Goal: Find specific page/section

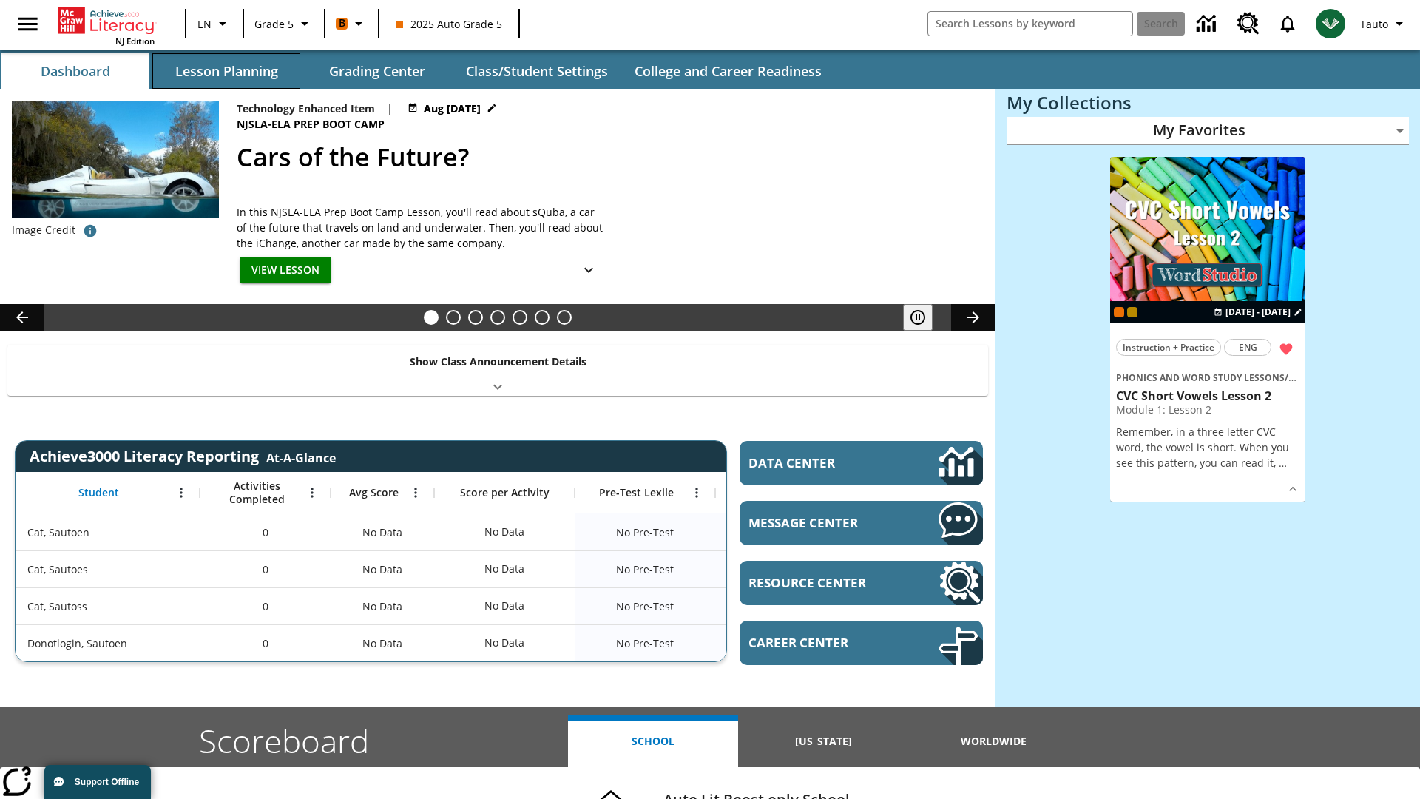
click at [226, 71] on button "Lesson Planning" at bounding box center [226, 71] width 148 height 36
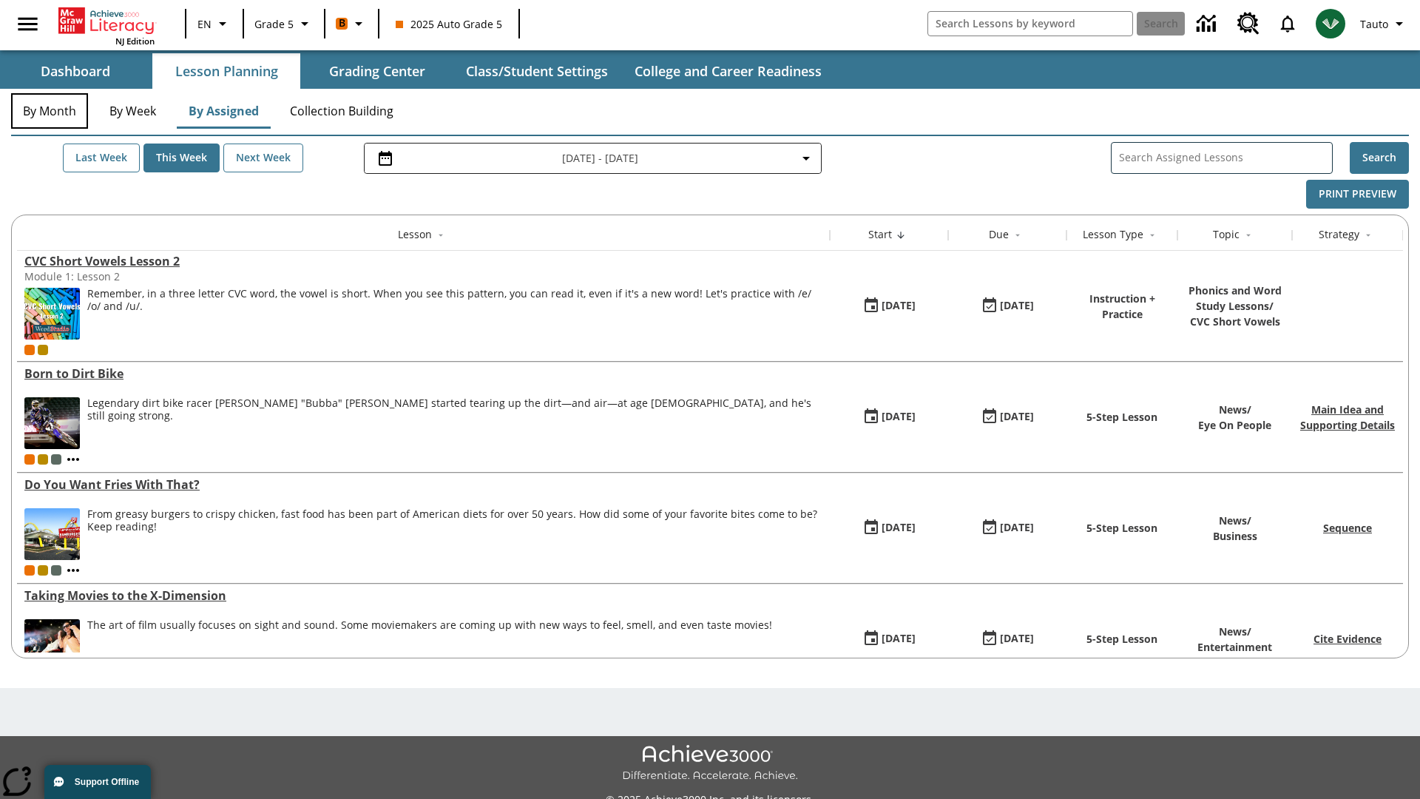
click at [50, 111] on button "By Month" at bounding box center [49, 111] width 77 height 36
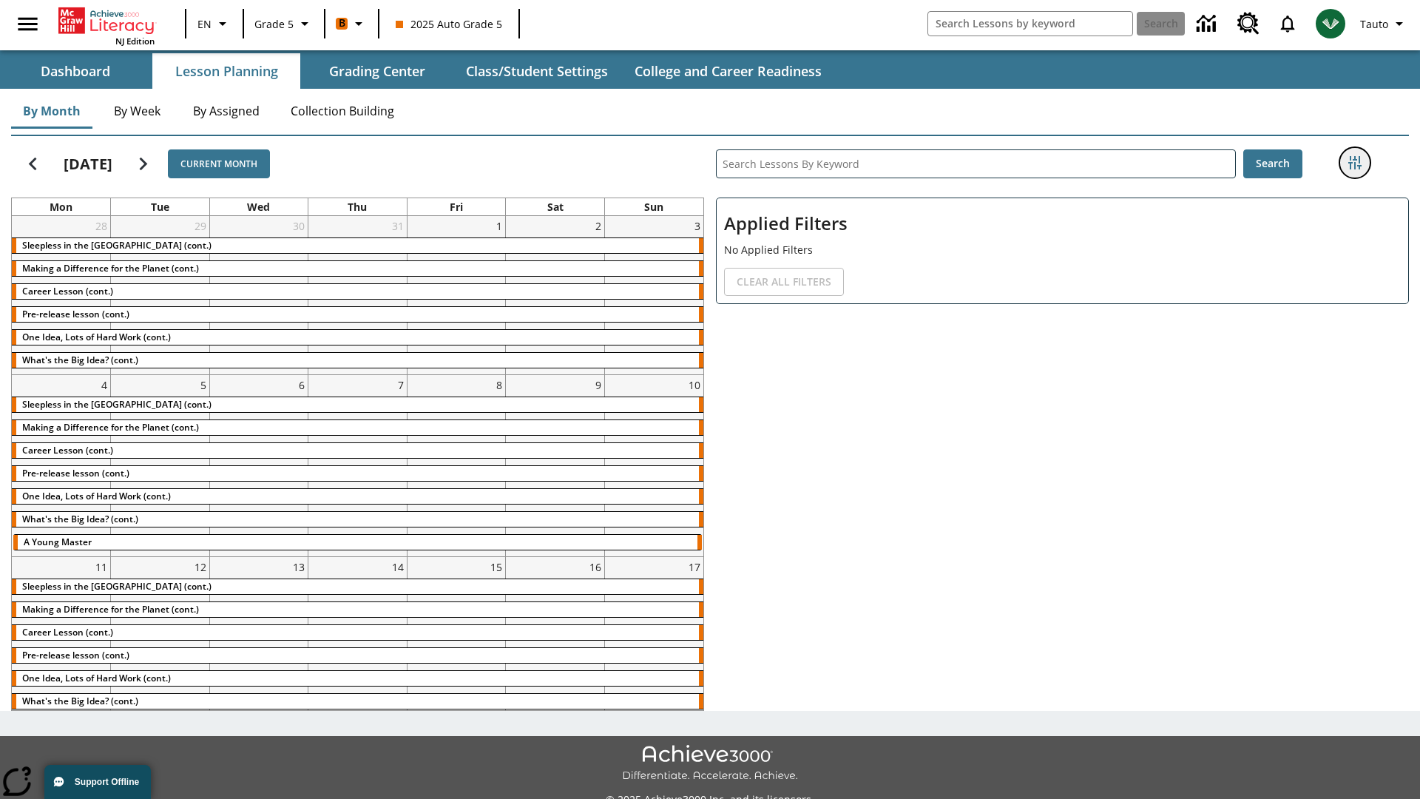
click at [1355, 163] on icon "Filters Side menu" at bounding box center [1355, 162] width 13 height 13
